Goal: Information Seeking & Learning: Learn about a topic

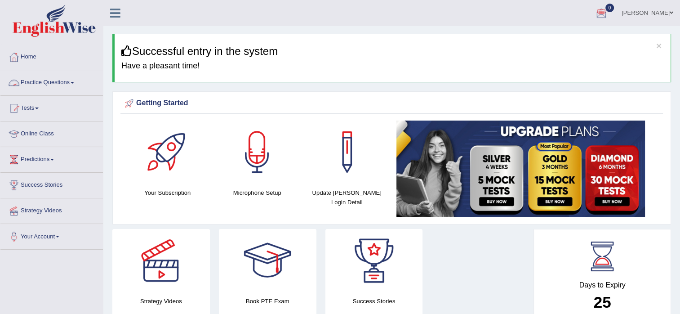
click at [35, 82] on link "Practice Questions" at bounding box center [51, 81] width 102 height 22
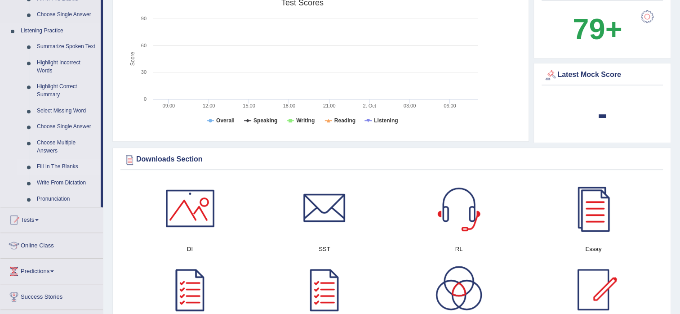
scroll to position [360, 0]
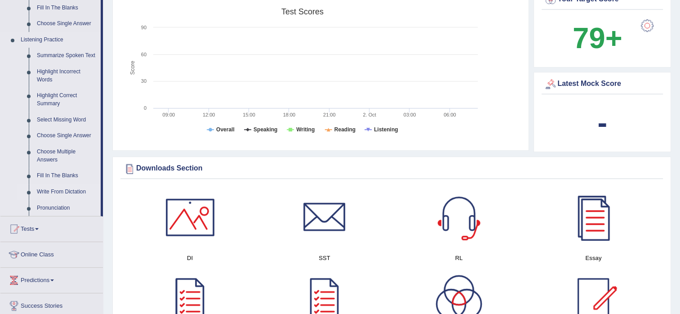
click at [51, 186] on link "Write From Dictation" at bounding box center [67, 192] width 68 height 16
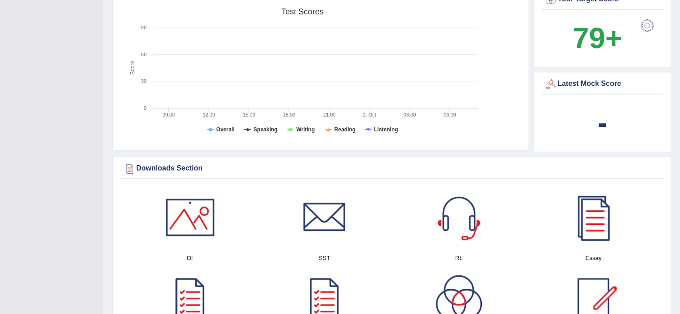
scroll to position [116, 0]
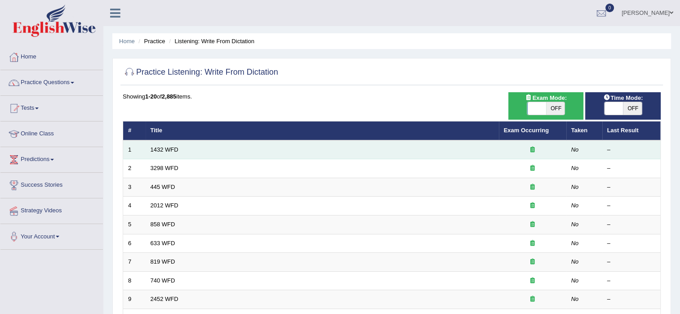
click at [167, 155] on td "1432 WFD" at bounding box center [322, 149] width 353 height 19
click at [173, 148] on link "1432 WFD" at bounding box center [165, 149] width 28 height 7
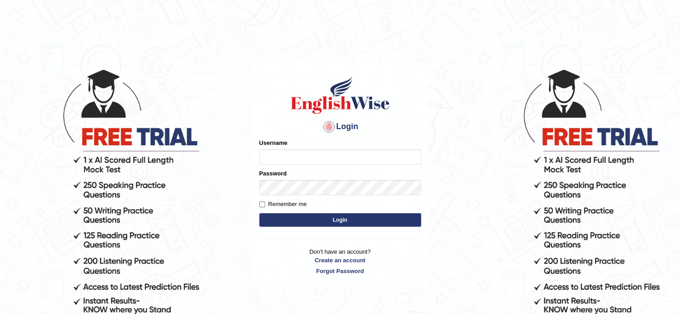
type input "pooja_pte"
click at [353, 216] on button "Login" at bounding box center [340, 219] width 162 height 13
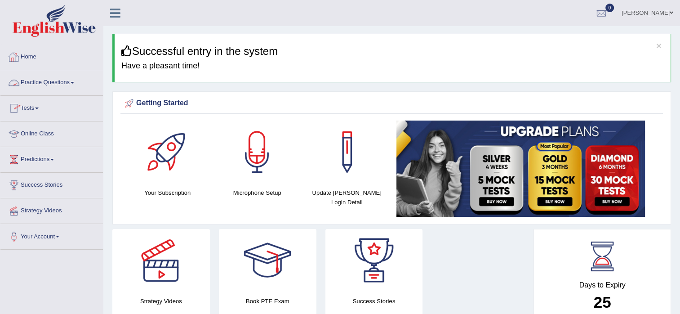
click at [62, 85] on link "Practice Questions" at bounding box center [51, 81] width 102 height 22
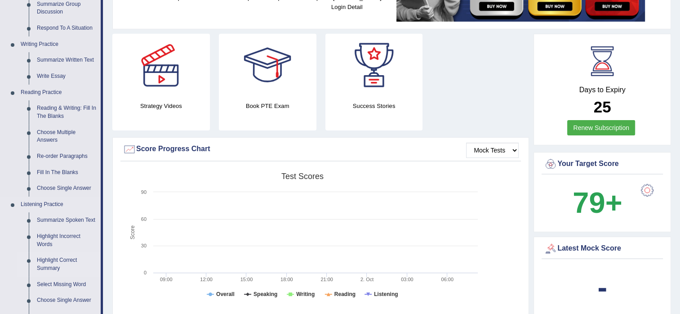
scroll to position [180, 0]
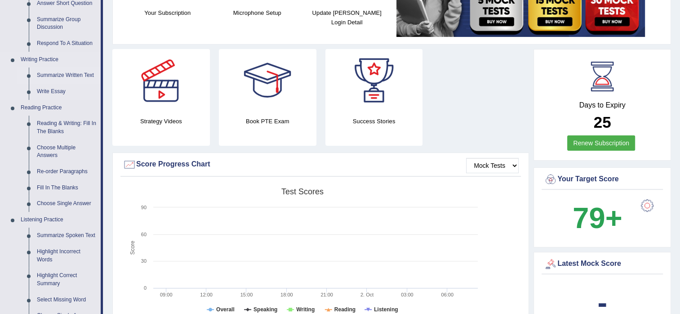
click at [59, 76] on link "Summarize Written Text" at bounding box center [67, 75] width 68 height 16
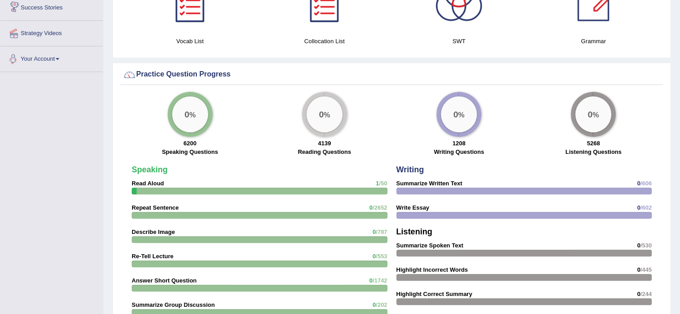
scroll to position [643, 0]
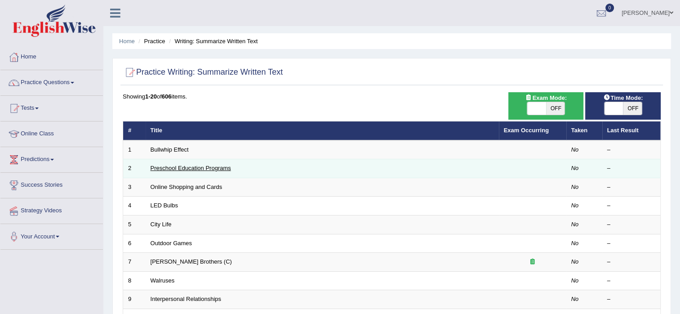
click at [174, 167] on link "Preschool Education Programs" at bounding box center [191, 168] width 80 height 7
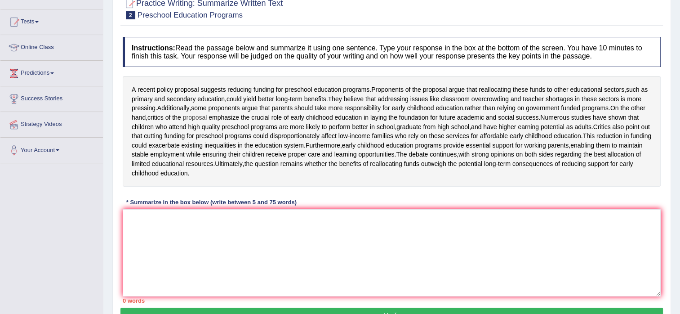
scroll to position [90, 0]
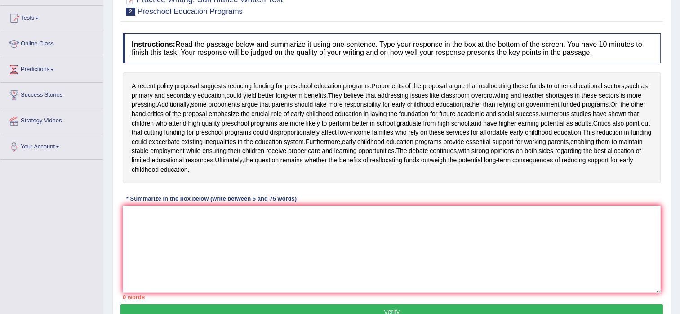
drag, startPoint x: 600, startPoint y: 54, endPoint x: 542, endPoint y: 39, distance: 59.7
click at [579, 45] on h4 "Instructions: Read the passage below and summarize it using one sentence. Type …" at bounding box center [392, 48] width 538 height 30
click at [143, 231] on textarea at bounding box center [392, 248] width 538 height 87
click at [144, 235] on textarea at bounding box center [392, 248] width 538 height 87
click at [139, 235] on textarea at bounding box center [392, 248] width 538 height 87
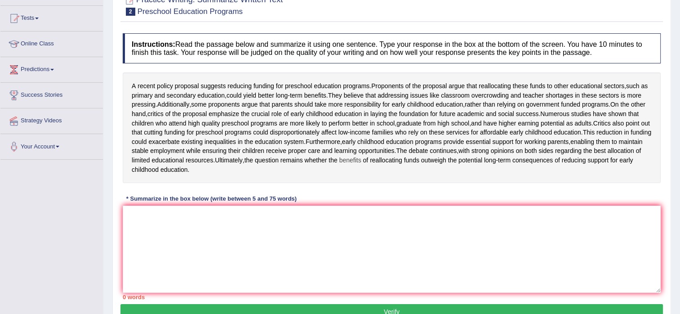
click at [339, 165] on span "benefits" at bounding box center [350, 160] width 22 height 9
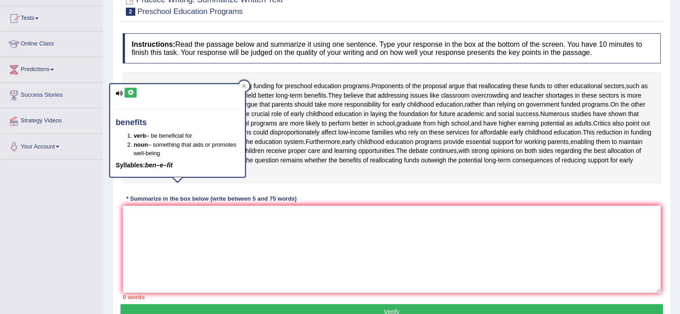
click at [73, 214] on div "Toggle navigation Home Practice Questions Speaking Practice Read Aloud Repeat S…" at bounding box center [340, 144] width 680 height 468
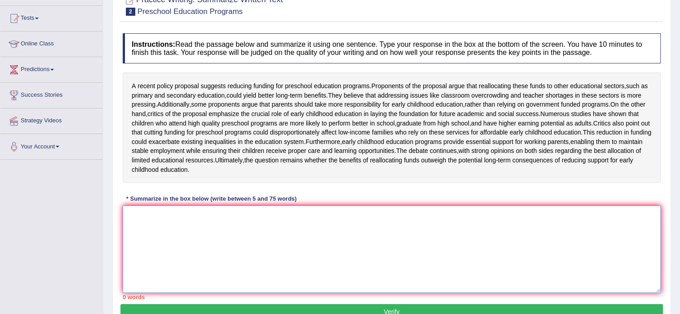
click at [144, 231] on textarea at bounding box center [392, 248] width 538 height 87
type textarea "s"
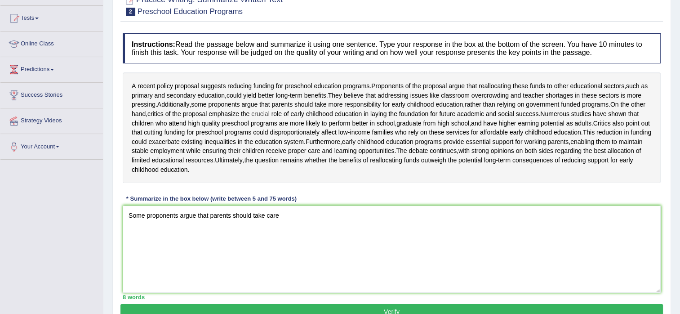
drag, startPoint x: 283, startPoint y: 111, endPoint x: 291, endPoint y: 126, distance: 16.9
click at [291, 126] on div "A recent policy proposal suggests reducing funding for preschool education prog…" at bounding box center [392, 127] width 538 height 111
click at [278, 233] on textarea "Some proponents argue that parents should take care" at bounding box center [392, 248] width 538 height 87
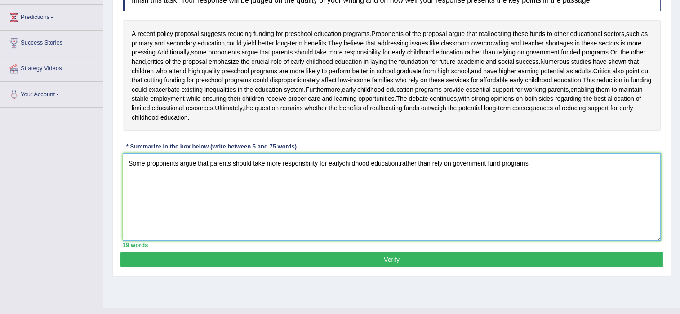
scroll to position [158, 0]
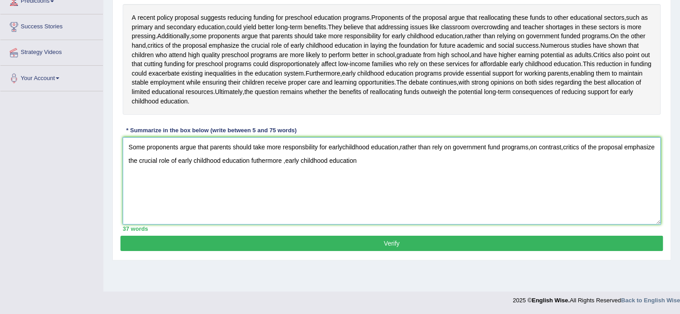
click at [396, 180] on textarea "Some proponents argue that parents should take more responsbility for earlychil…" at bounding box center [392, 180] width 538 height 87
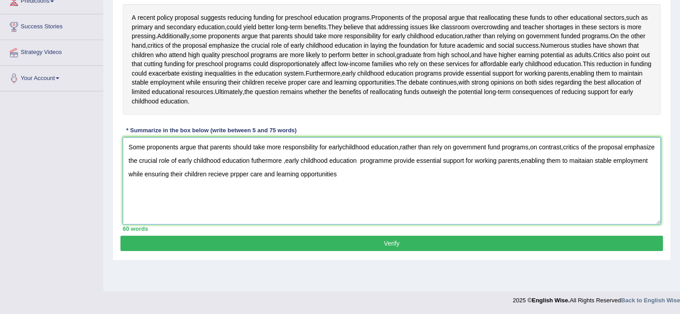
click at [624, 207] on textarea "Some proponents argue that parents should take more responsbility for earlychil…" at bounding box center [392, 180] width 538 height 87
type textarea "Some proponents argue that parents should take more responsbility for earlychil…"
click at [219, 251] on button "Verify" at bounding box center [391, 243] width 543 height 15
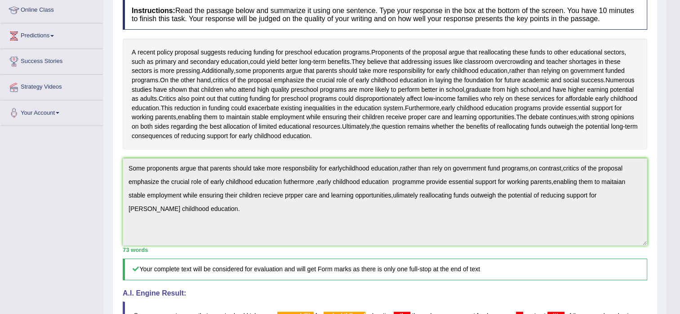
scroll to position [83, 0]
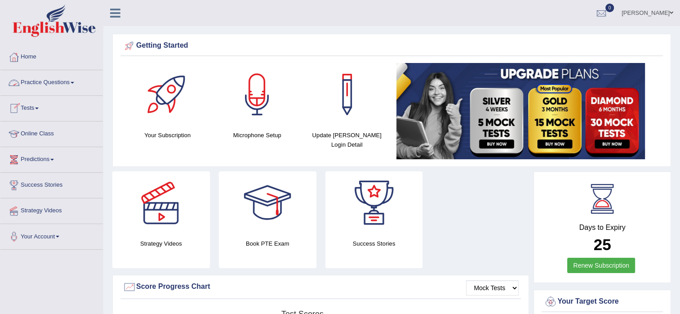
click at [61, 84] on link "Practice Questions" at bounding box center [51, 81] width 102 height 22
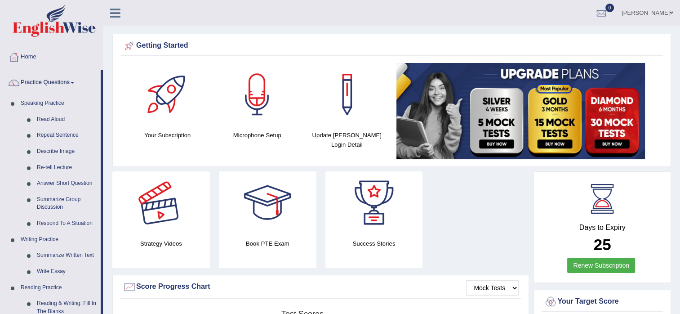
click at [169, 174] on div at bounding box center [160, 202] width 63 height 63
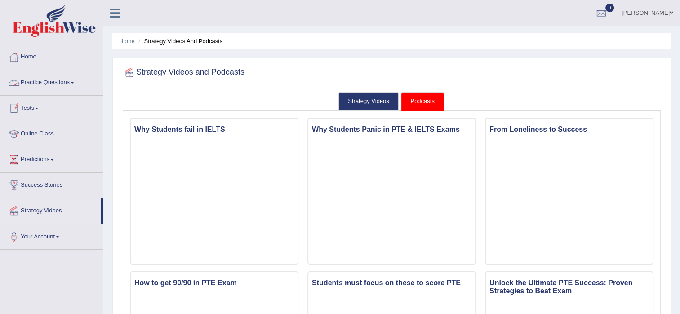
click at [69, 79] on link "Practice Questions" at bounding box center [51, 81] width 102 height 22
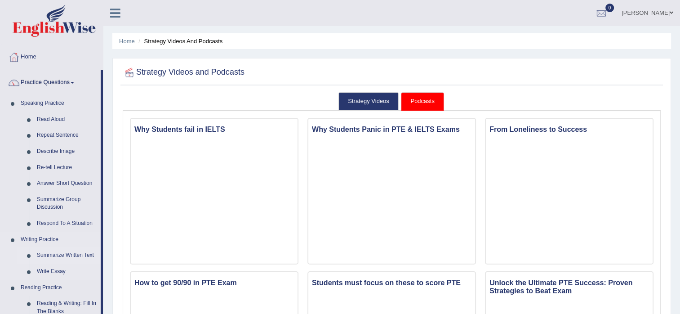
click at [70, 255] on link "Summarize Written Text" at bounding box center [67, 255] width 68 height 16
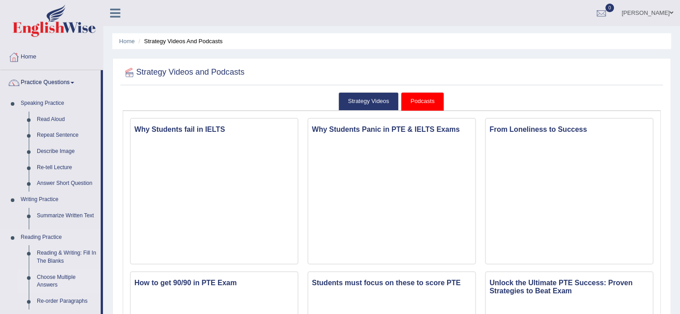
click at [70, 255] on li "Reading Practice Reading & Writing: Fill In The Blanks Choose Multiple Answers …" at bounding box center [50, 269] width 100 height 80
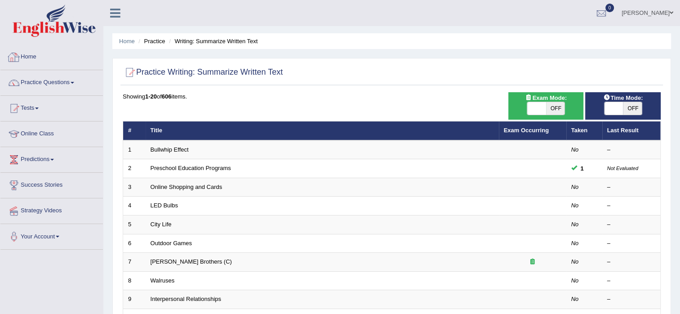
click at [58, 85] on link "Practice Questions" at bounding box center [51, 81] width 102 height 22
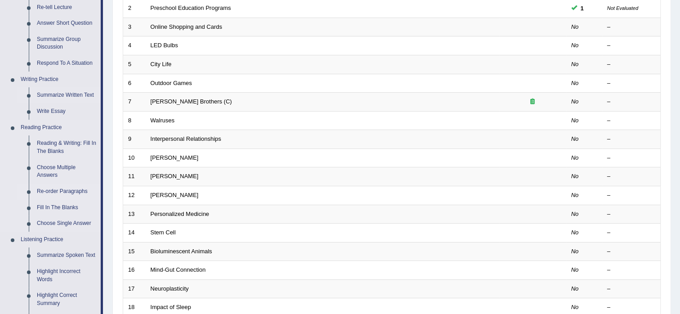
scroll to position [146, 0]
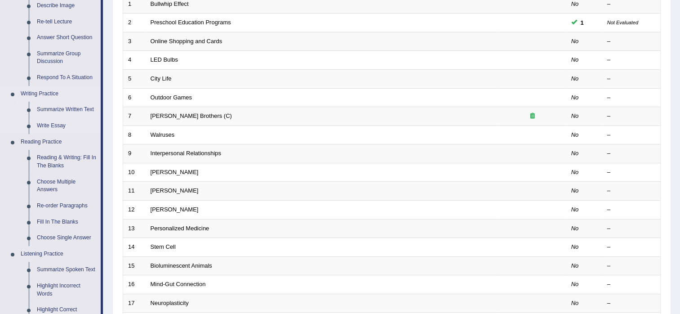
click at [52, 124] on link "Write Essay" at bounding box center [67, 126] width 68 height 16
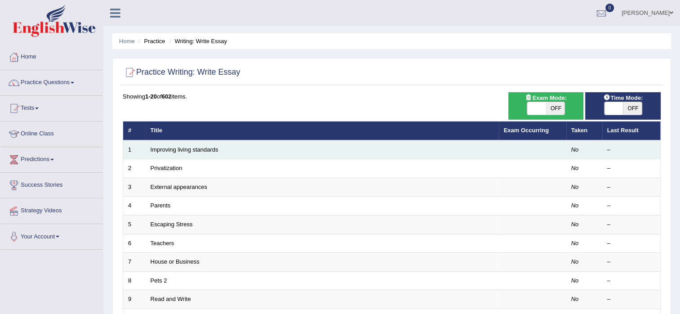
click at [186, 144] on td "Improving living standards" at bounding box center [322, 149] width 353 height 19
click at [214, 151] on link "Improving living standards" at bounding box center [185, 149] width 68 height 7
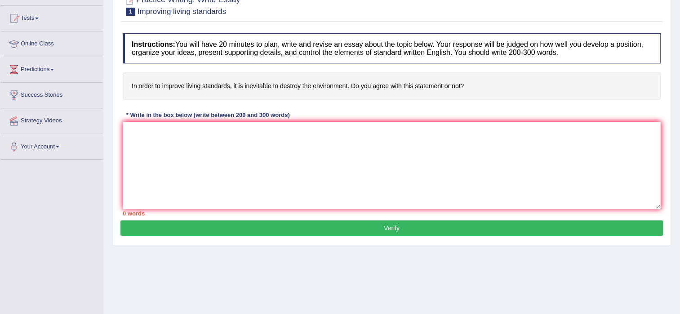
drag, startPoint x: 130, startPoint y: 93, endPoint x: 245, endPoint y: 108, distance: 115.7
click at [254, 108] on div "Instructions: You will have 20 minutes to plan, write and revise an essay about…" at bounding box center [391, 125] width 543 height 192
